Goal: Transaction & Acquisition: Subscribe to service/newsletter

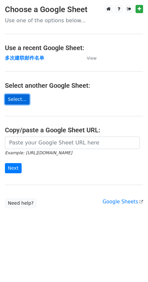
click at [18, 103] on link "Select..." at bounding box center [17, 99] width 25 height 10
click at [17, 100] on link "Select..." at bounding box center [17, 99] width 25 height 10
click at [13, 100] on link "Select..." at bounding box center [17, 99] width 25 height 10
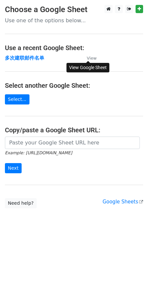
click at [90, 56] on small "View" at bounding box center [92, 58] width 10 height 5
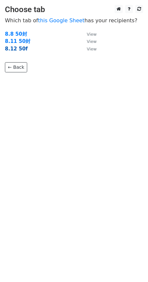
click at [13, 49] on strong "8.12 50f" at bounding box center [16, 49] width 23 height 6
click at [23, 49] on strong "8.12 50f" at bounding box center [16, 49] width 23 height 6
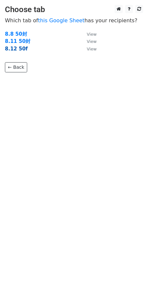
click at [23, 49] on strong "8.12 50f" at bounding box center [16, 49] width 23 height 6
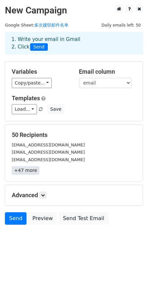
click at [28, 167] on link "+47 more" at bounding box center [25, 170] width 27 height 8
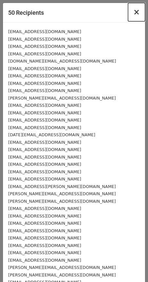
click at [134, 9] on span "×" at bounding box center [136, 12] width 7 height 9
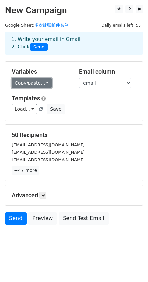
click at [31, 86] on link "Copy/paste..." at bounding box center [32, 83] width 40 height 10
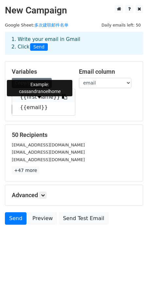
click at [44, 95] on link "{{first name}}" at bounding box center [43, 97] width 63 height 10
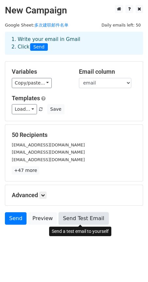
click at [80, 217] on link "Send Test Email" at bounding box center [84, 218] width 50 height 12
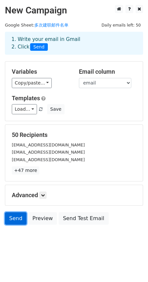
click at [16, 217] on link "Send" at bounding box center [16, 218] width 22 height 12
